Goal: Task Accomplishment & Management: Use online tool/utility

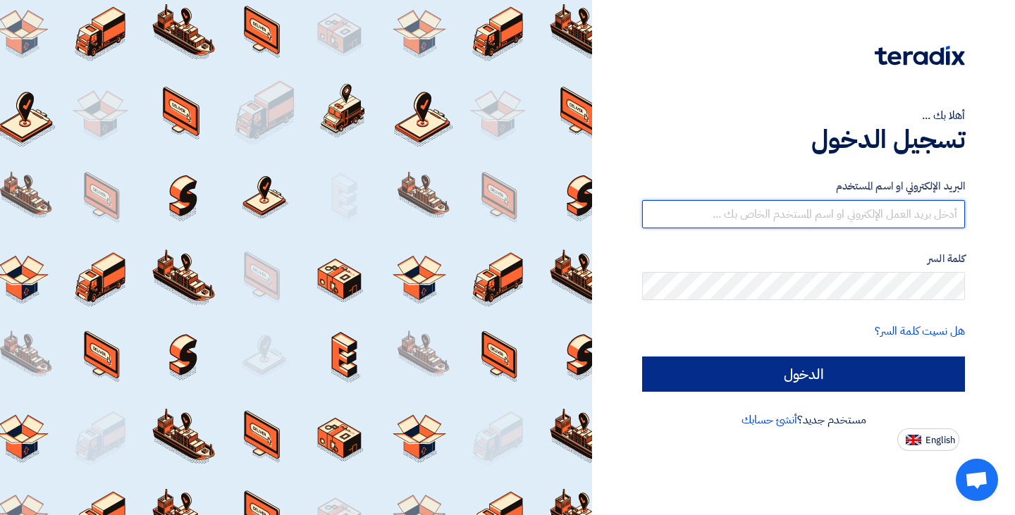
type input "[EMAIL_ADDRESS][DOMAIN_NAME]"
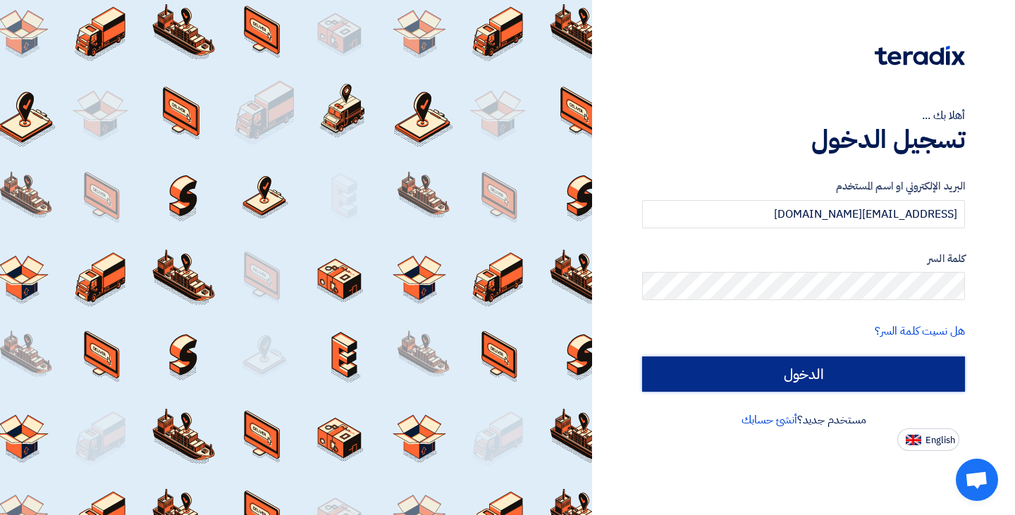
click at [817, 376] on input "الدخول" at bounding box center [803, 374] width 323 height 35
type input "Sign in"
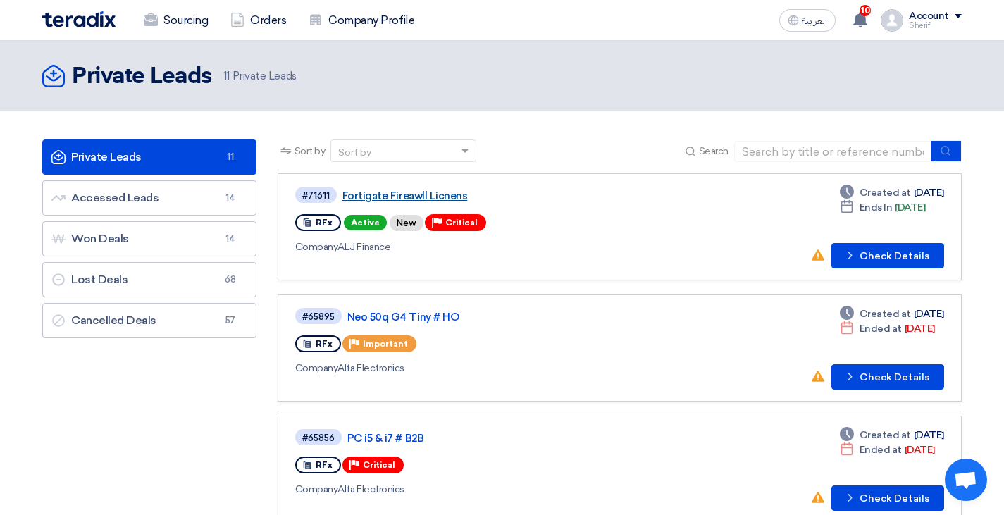
click at [395, 195] on link "Fortigate Fireawll Licnens" at bounding box center [519, 196] width 352 height 13
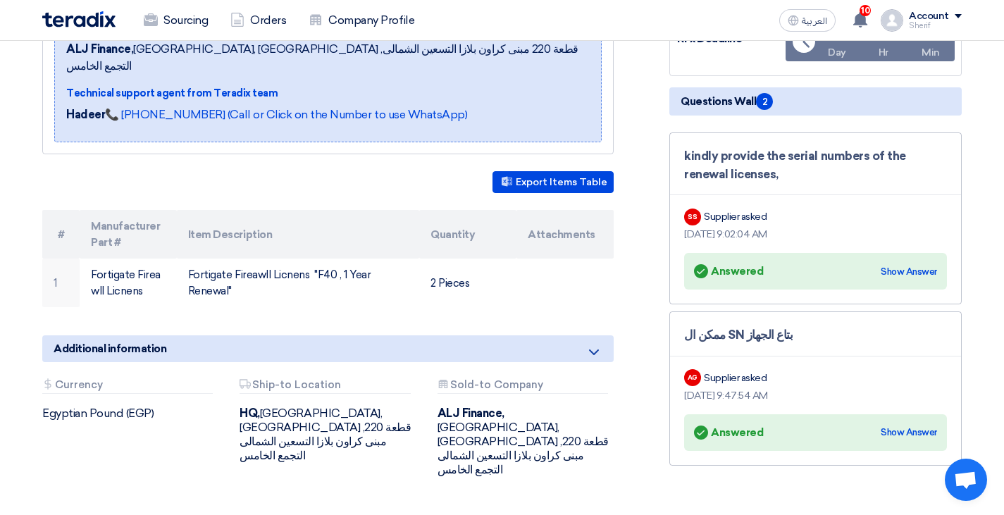
scroll to position [282, 0]
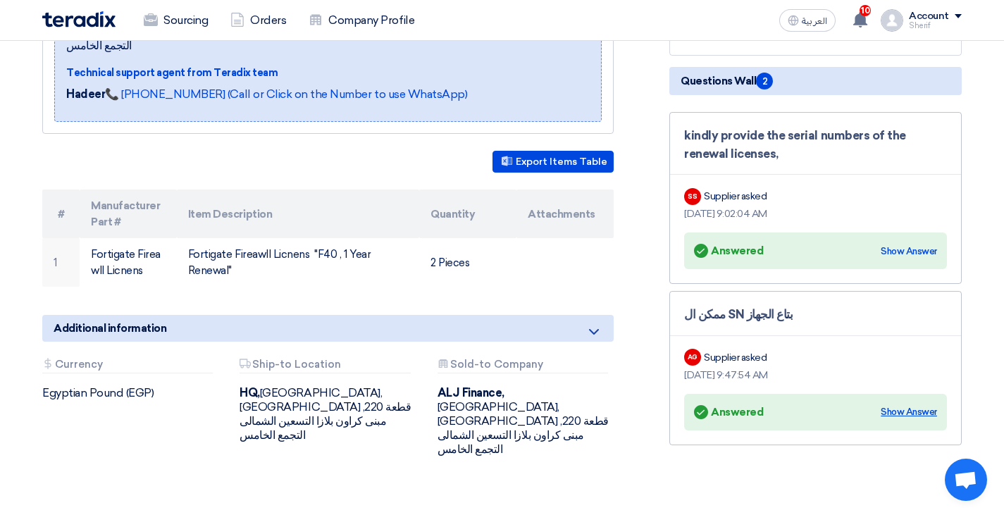
click at [918, 415] on div "Show Answer" at bounding box center [909, 412] width 56 height 14
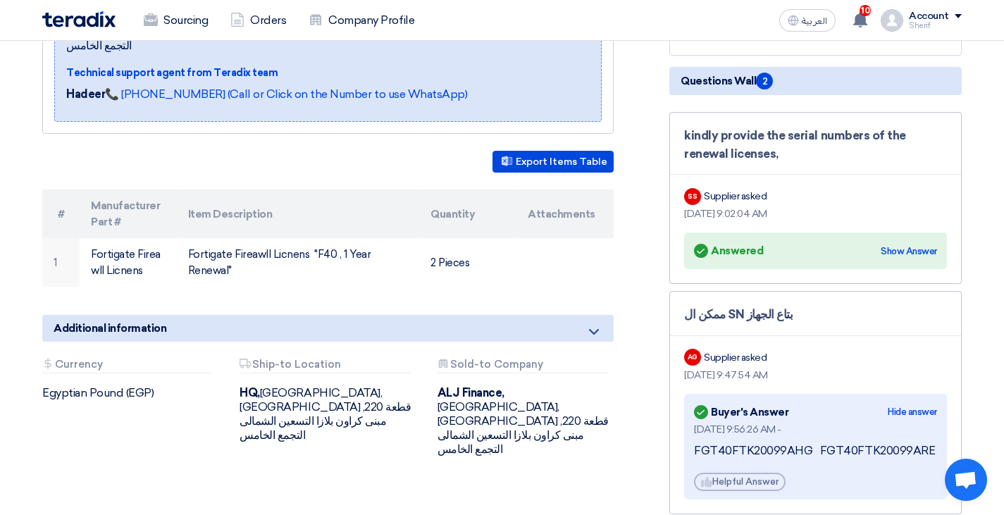
scroll to position [352, 0]
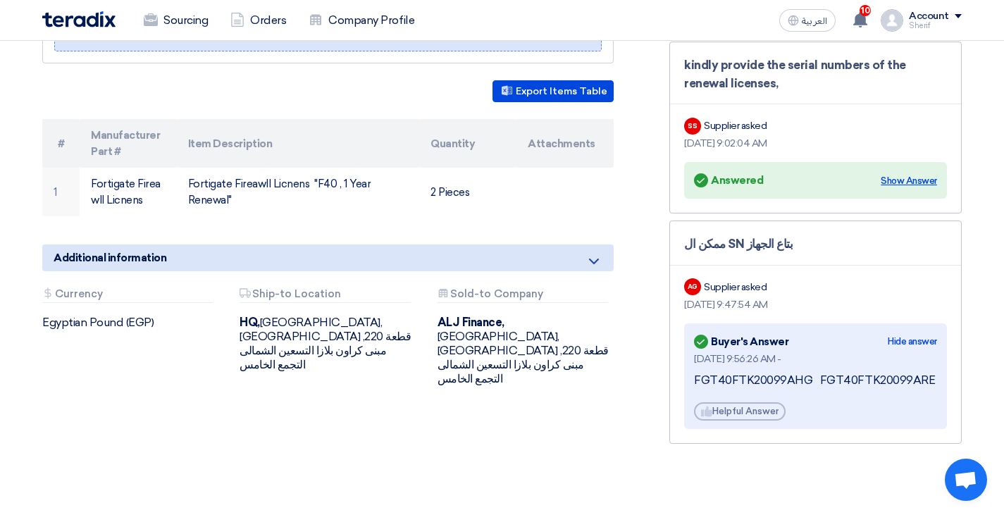
click at [901, 180] on div "Show Answer" at bounding box center [909, 181] width 56 height 14
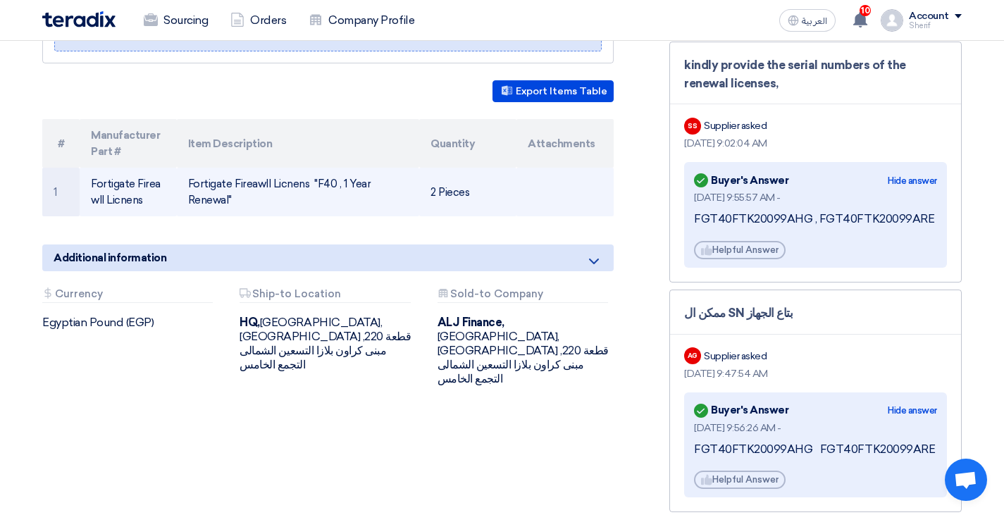
click at [113, 168] on td "Fortigate Fireawll Licnens" at bounding box center [128, 192] width 97 height 49
drag, startPoint x: 58, startPoint y: 123, endPoint x: 475, endPoint y: 178, distance: 420.9
click at [475, 178] on table "# Manufacturer Part # Item Description Quantity Attachments 1 Fortigate Fireawl…" at bounding box center [328, 167] width 572 height 97
copy table "# Manufacturer Part # Item Description Quantity Attachments 1 Fortigate Fireawl…"
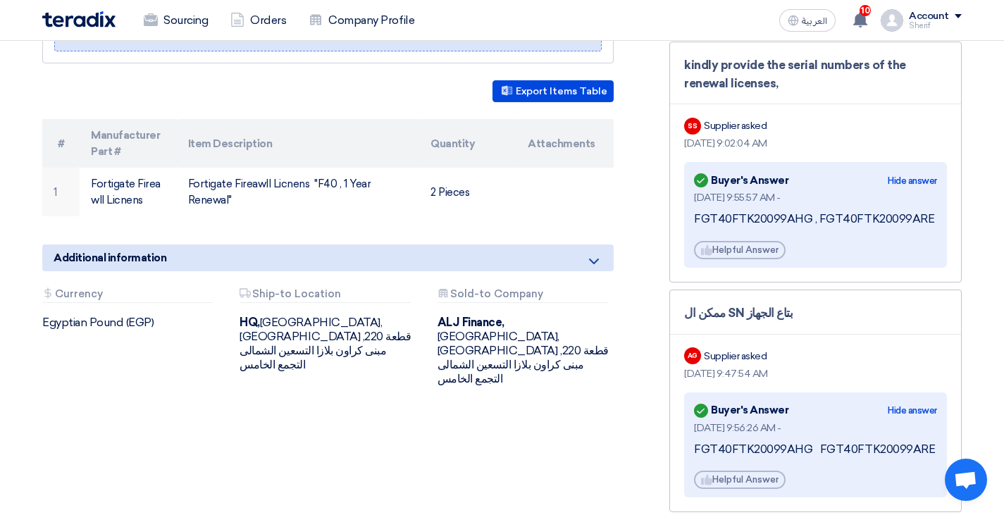
click at [714, 213] on div "FGT40FTK20099AHG , FGT40FTK20099ARE" at bounding box center [815, 219] width 243 height 15
drag, startPoint x: 696, startPoint y: 214, endPoint x: 928, endPoint y: 216, distance: 231.9
click at [928, 216] on div "FGT40FTK20099AHG , FGT40FTK20099ARE" at bounding box center [815, 219] width 243 height 15
copy div "FGT40FTK20099AHG , FGT40FTK20099ARE"
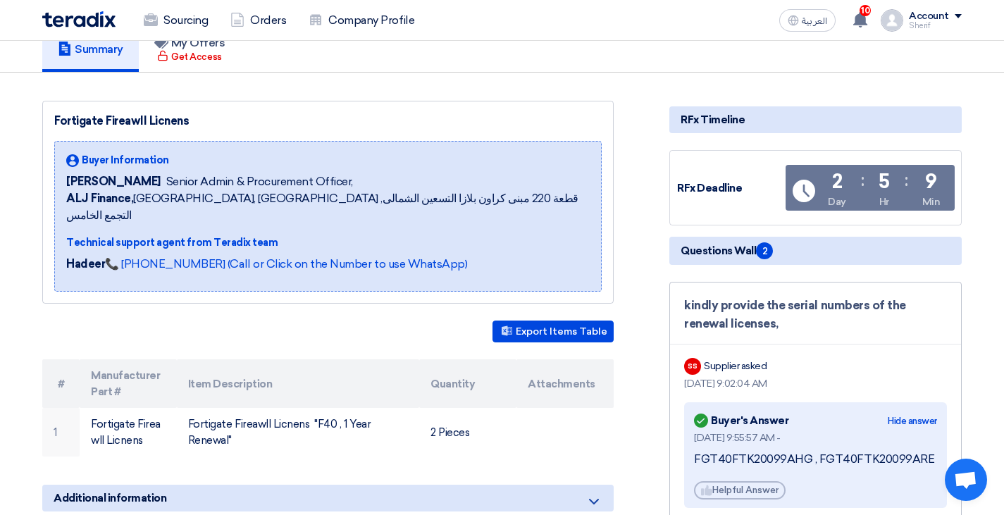
scroll to position [70, 0]
